Goal: Information Seeking & Learning: Learn about a topic

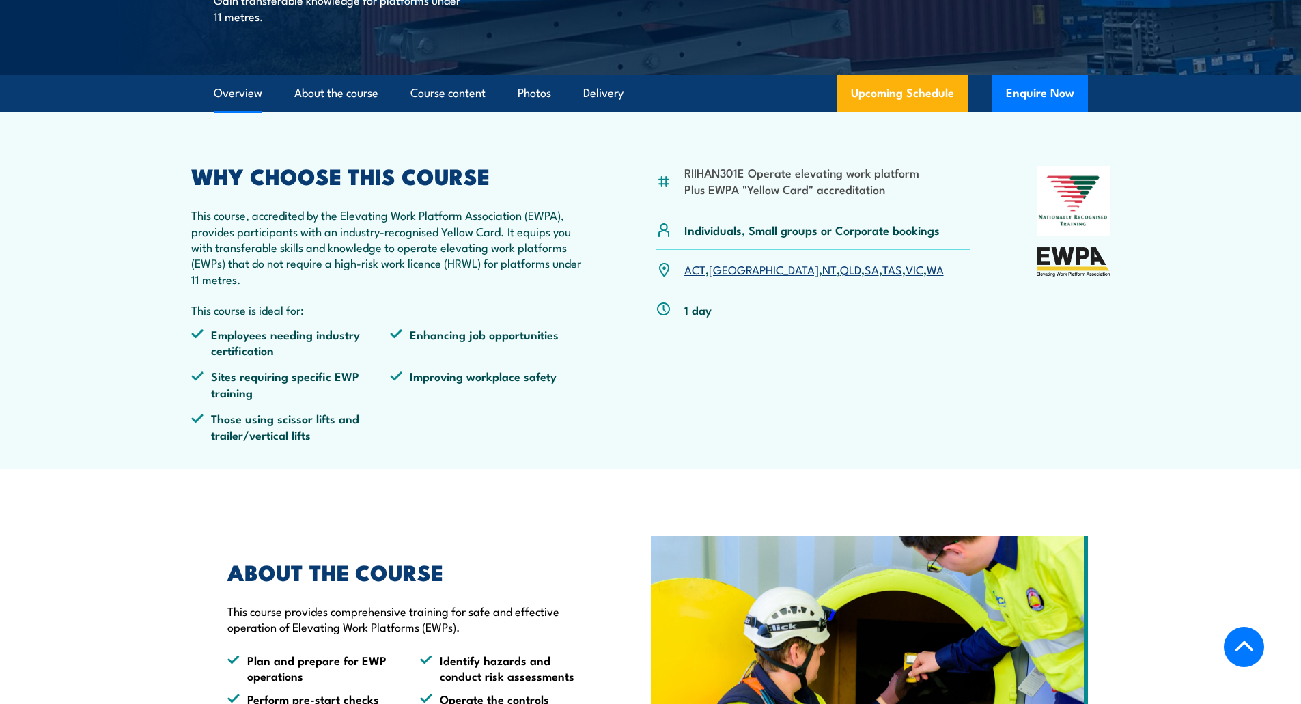
scroll to position [205, 0]
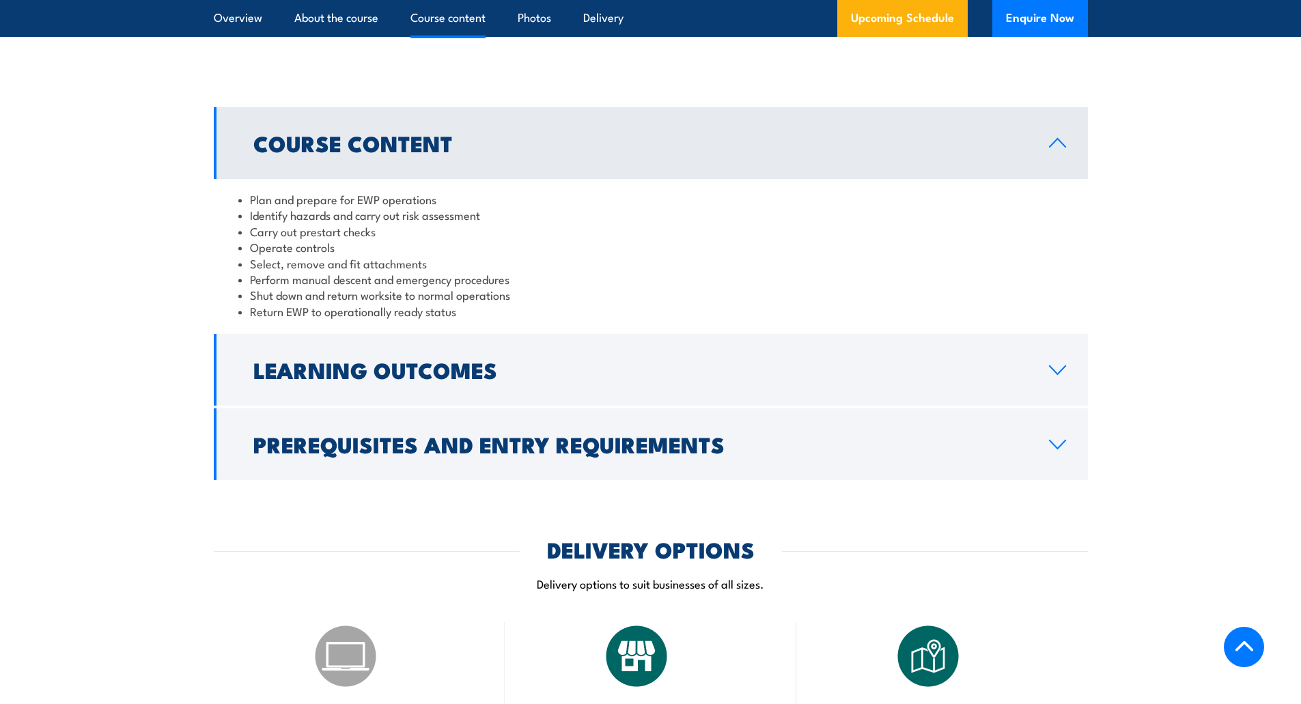
scroll to position [1161, 0]
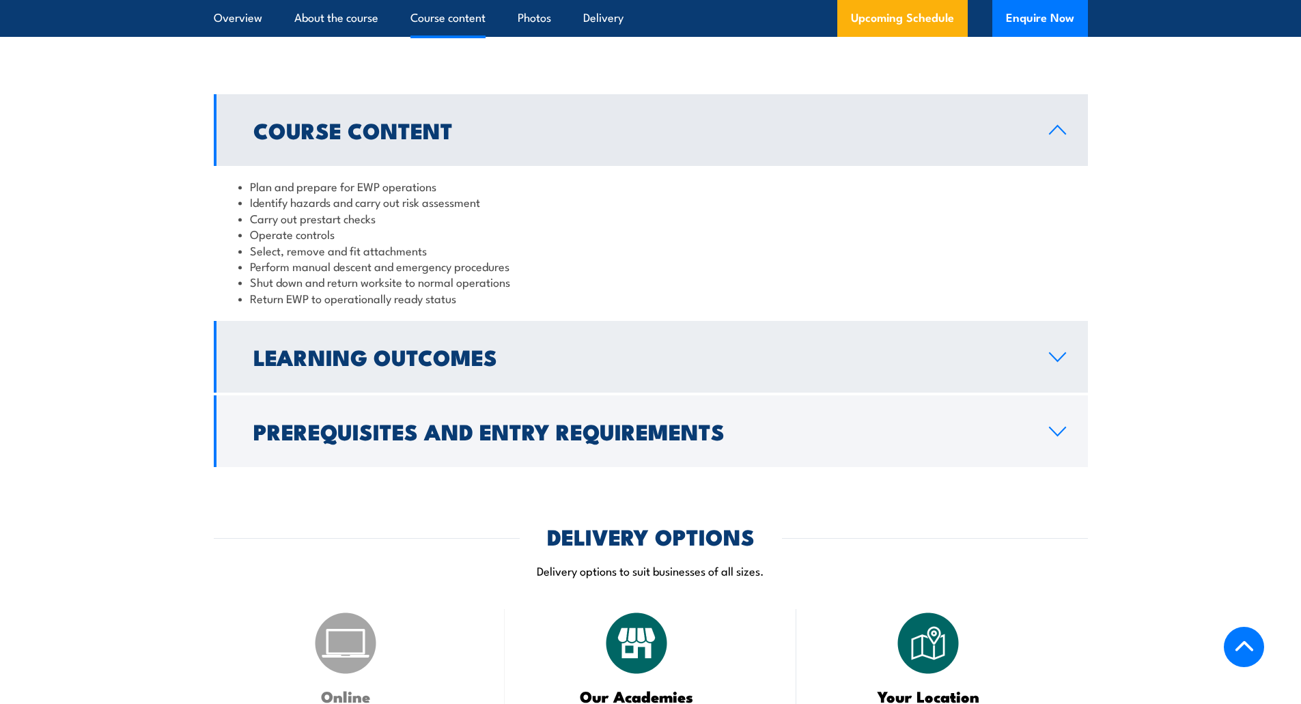
click at [522, 357] on h2 "Learning Outcomes" at bounding box center [640, 356] width 774 height 19
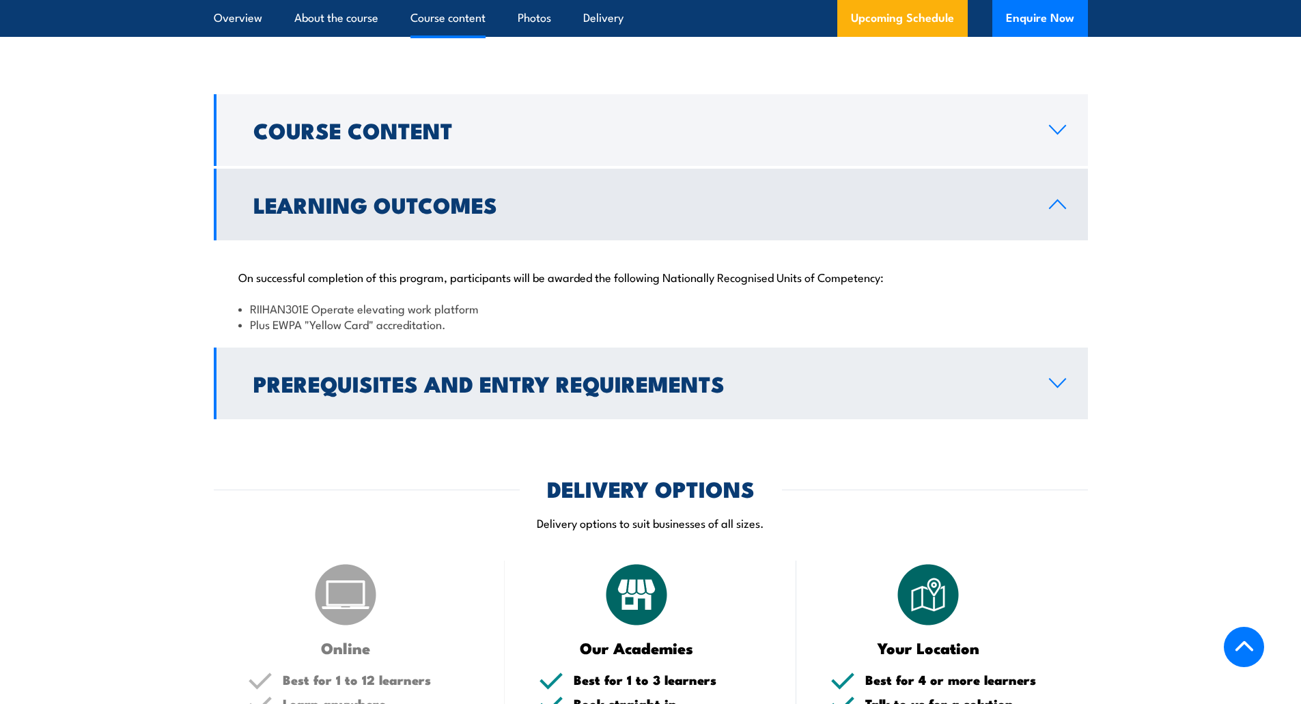
click at [532, 376] on h2 "Prerequisites and Entry Requirements" at bounding box center [640, 383] width 774 height 19
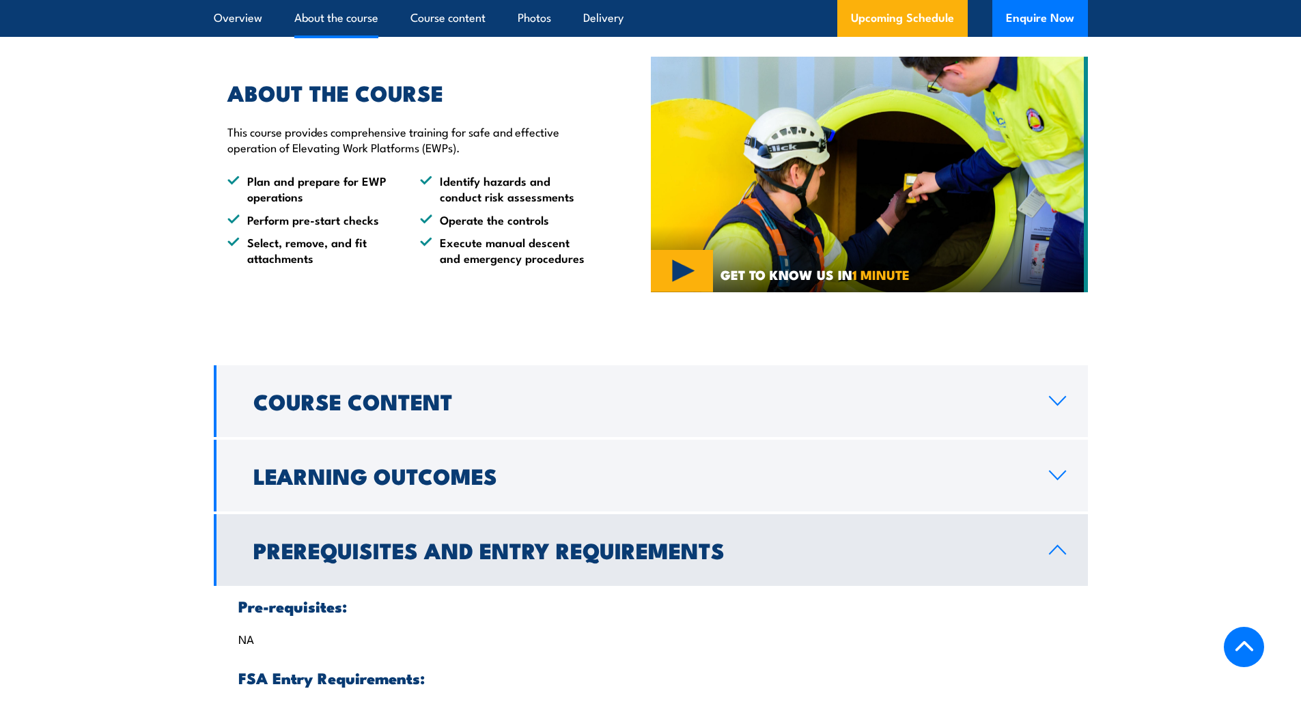
scroll to position [888, 0]
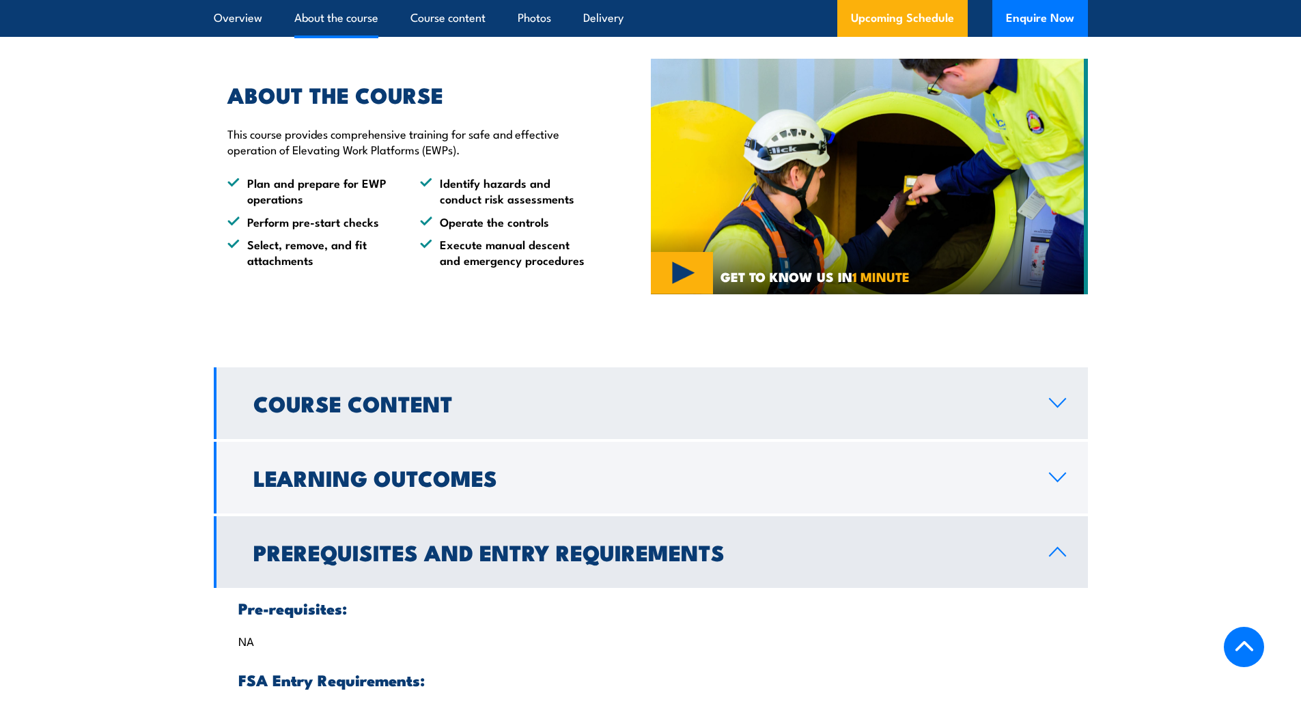
click at [525, 404] on h2 "Course Content" at bounding box center [640, 402] width 774 height 19
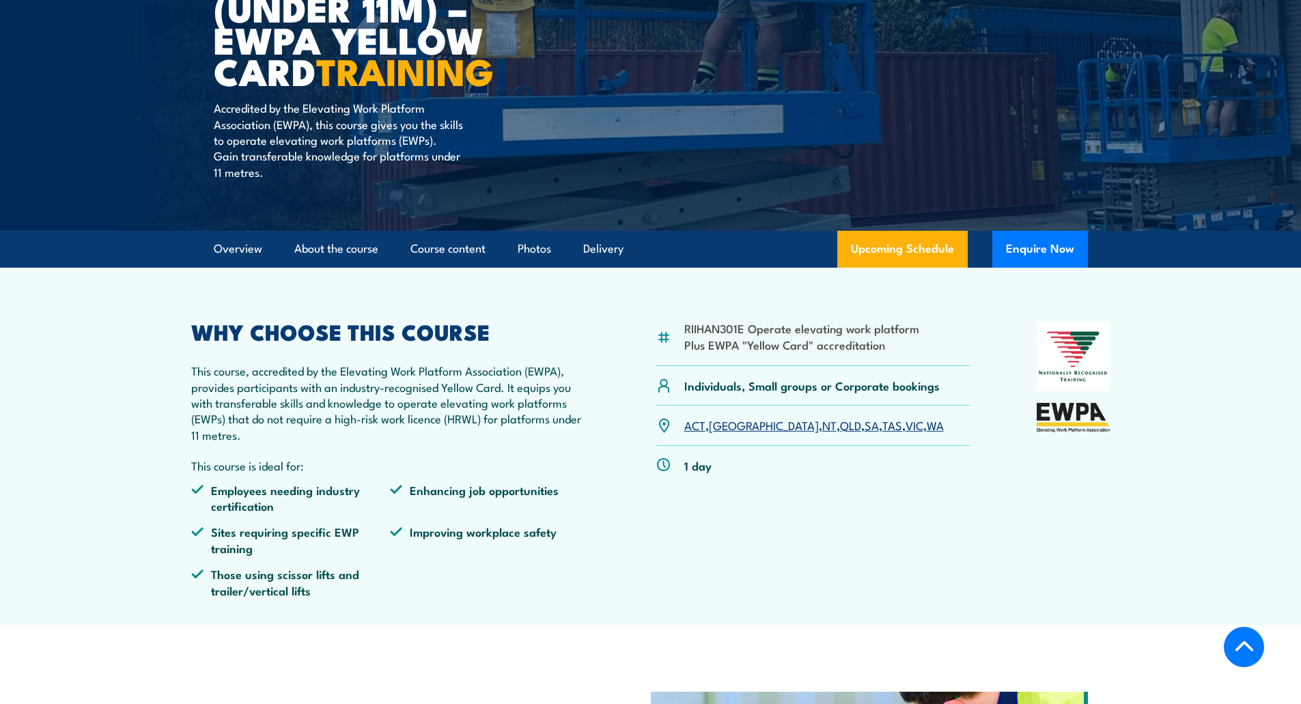
scroll to position [273, 0]
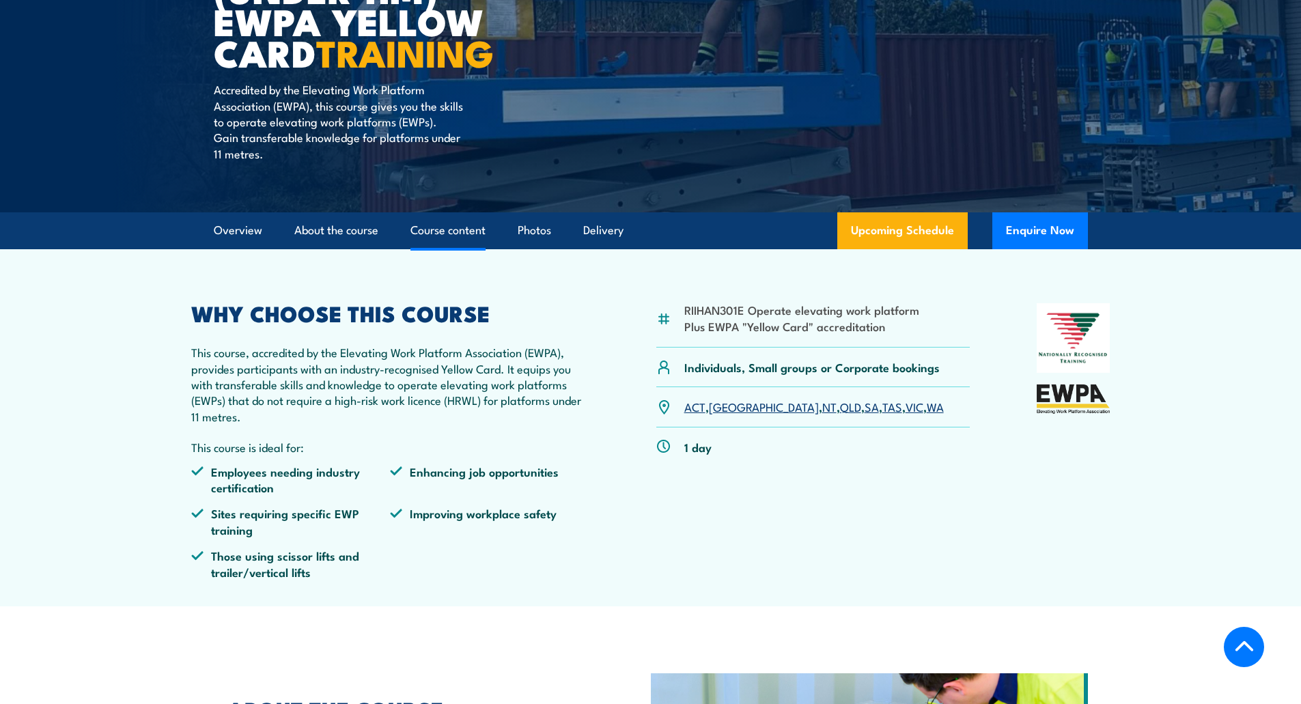
click at [449, 232] on link "Course content" at bounding box center [448, 230] width 75 height 36
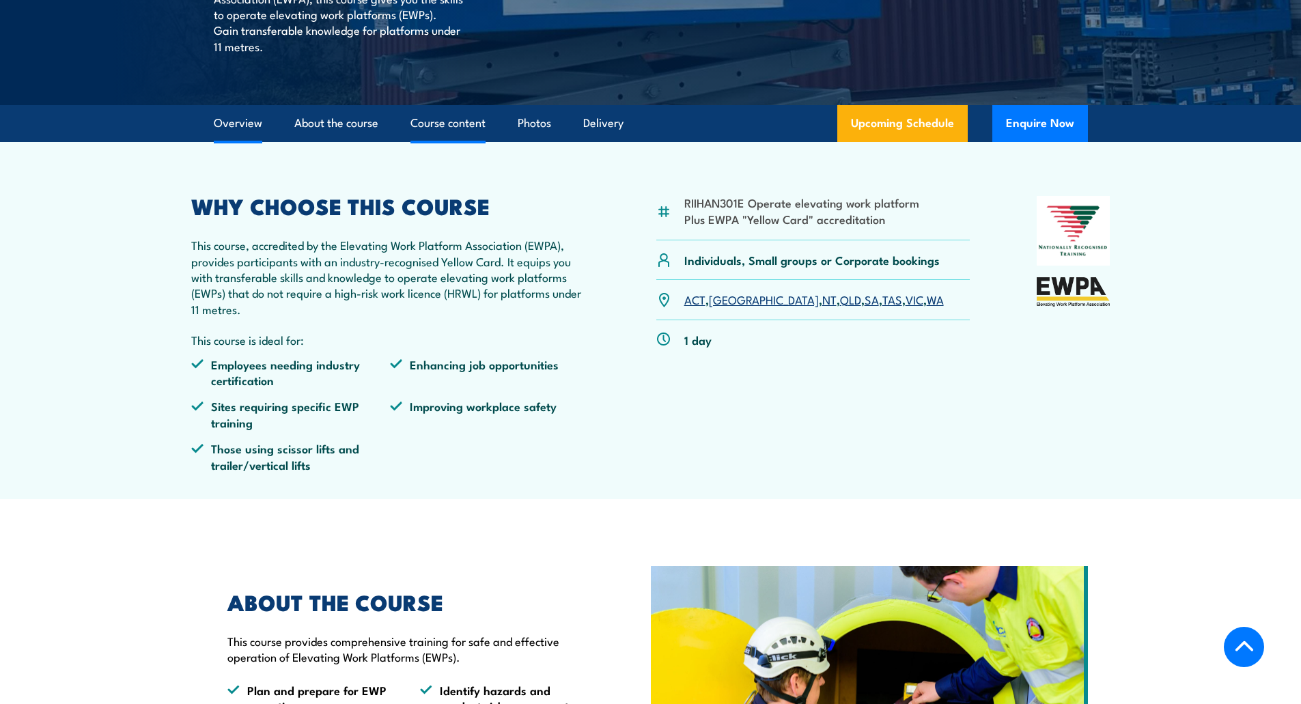
scroll to position [351, 0]
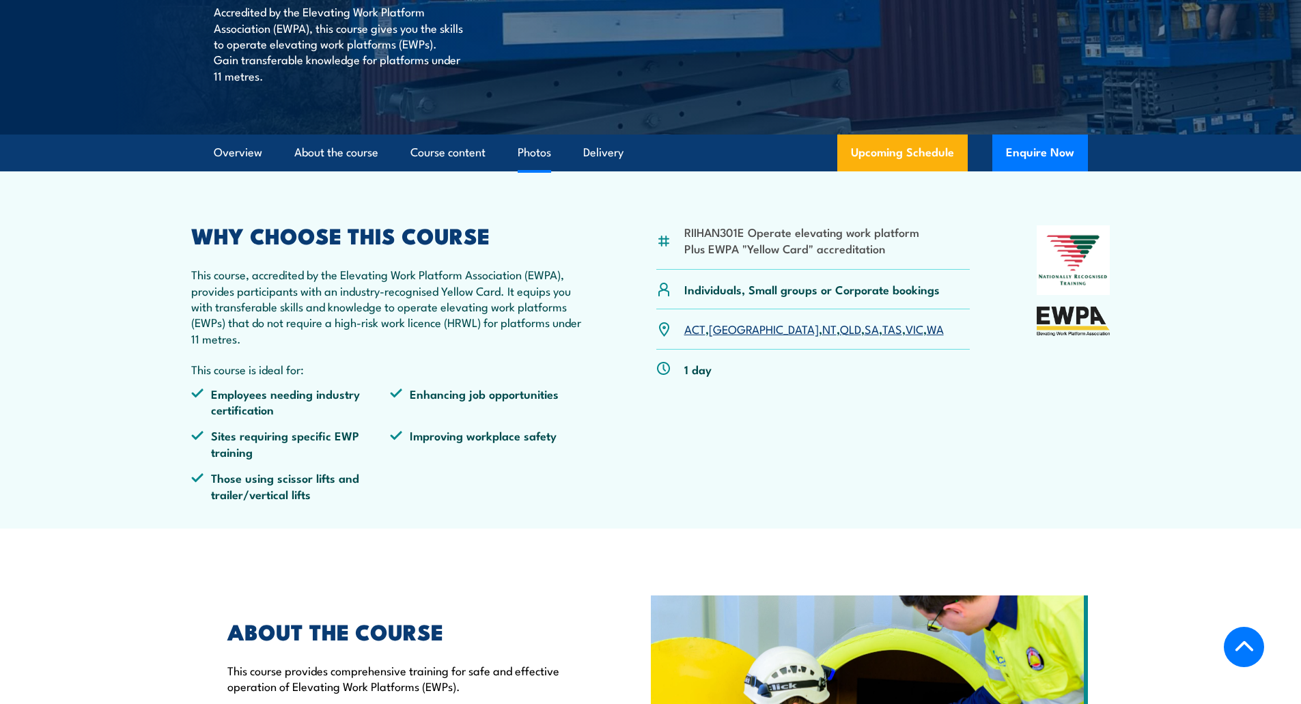
click at [529, 153] on link "Photos" at bounding box center [534, 153] width 33 height 36
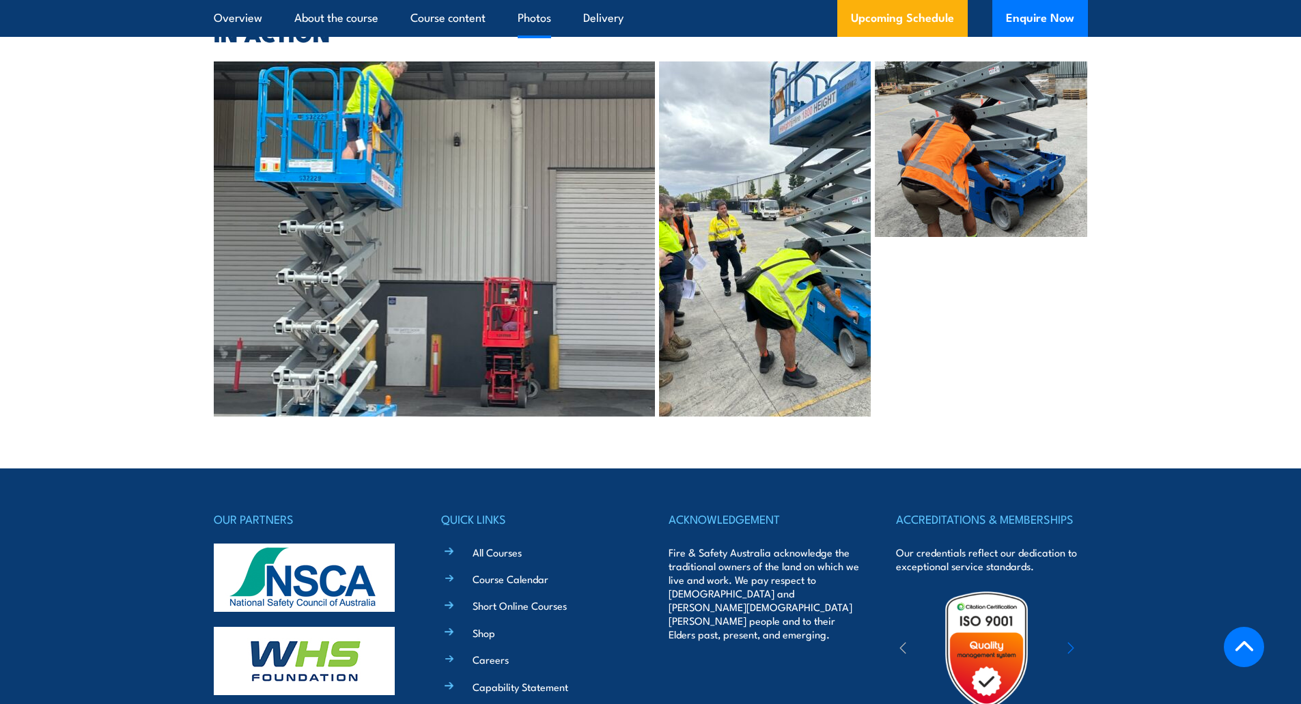
scroll to position [3180, 0]
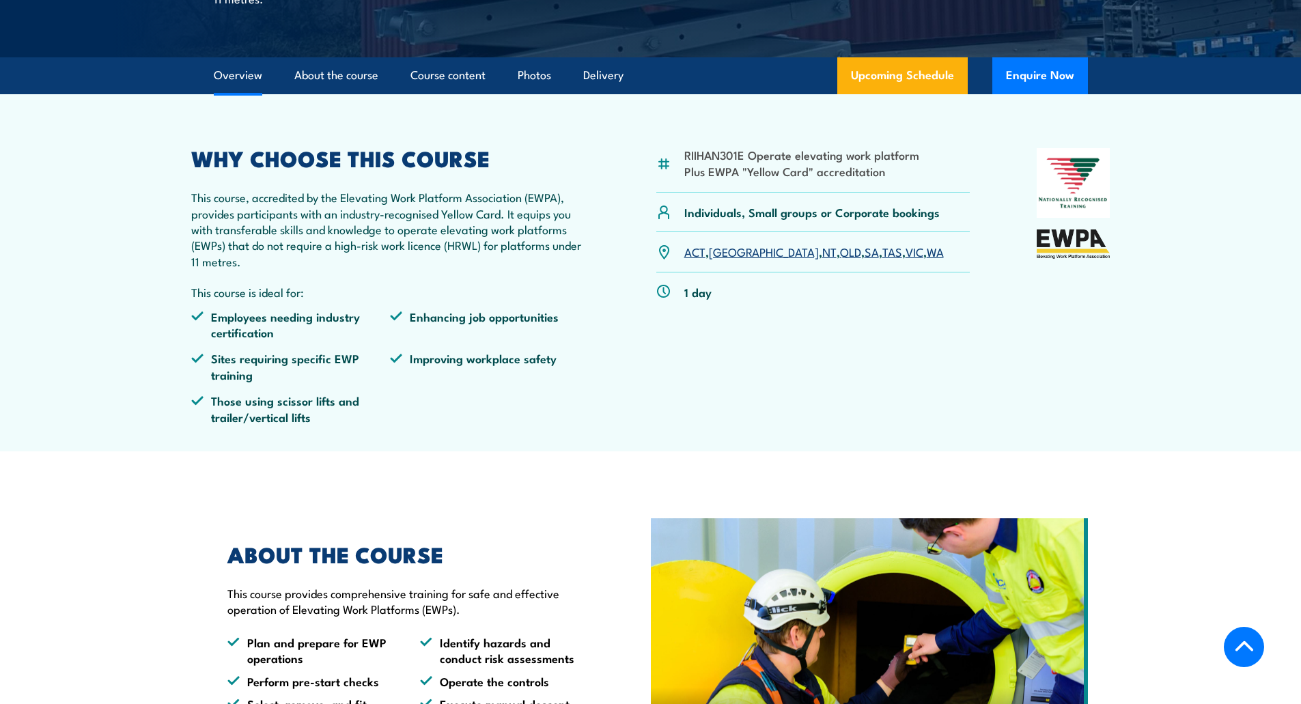
scroll to position [426, 0]
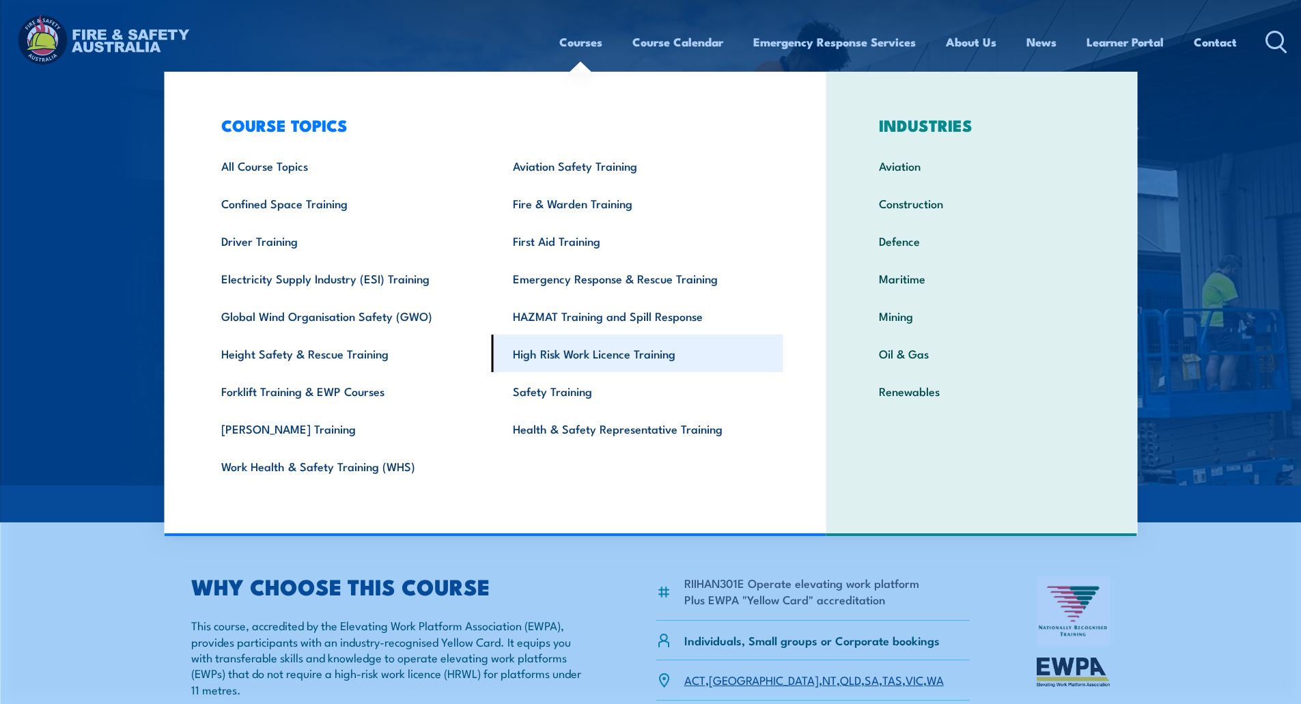
click at [574, 353] on link "High Risk Work Licence Training" at bounding box center [638, 354] width 292 height 38
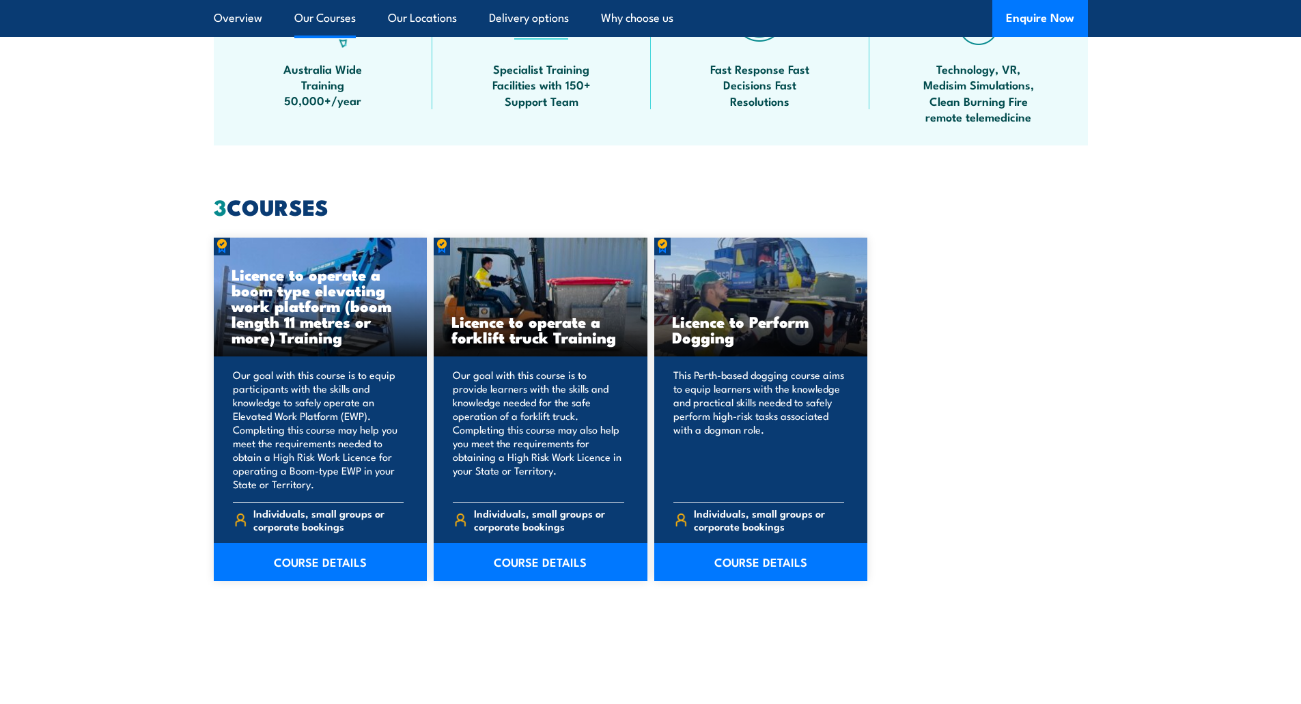
scroll to position [956, 0]
